Goal: Navigation & Orientation: Understand site structure

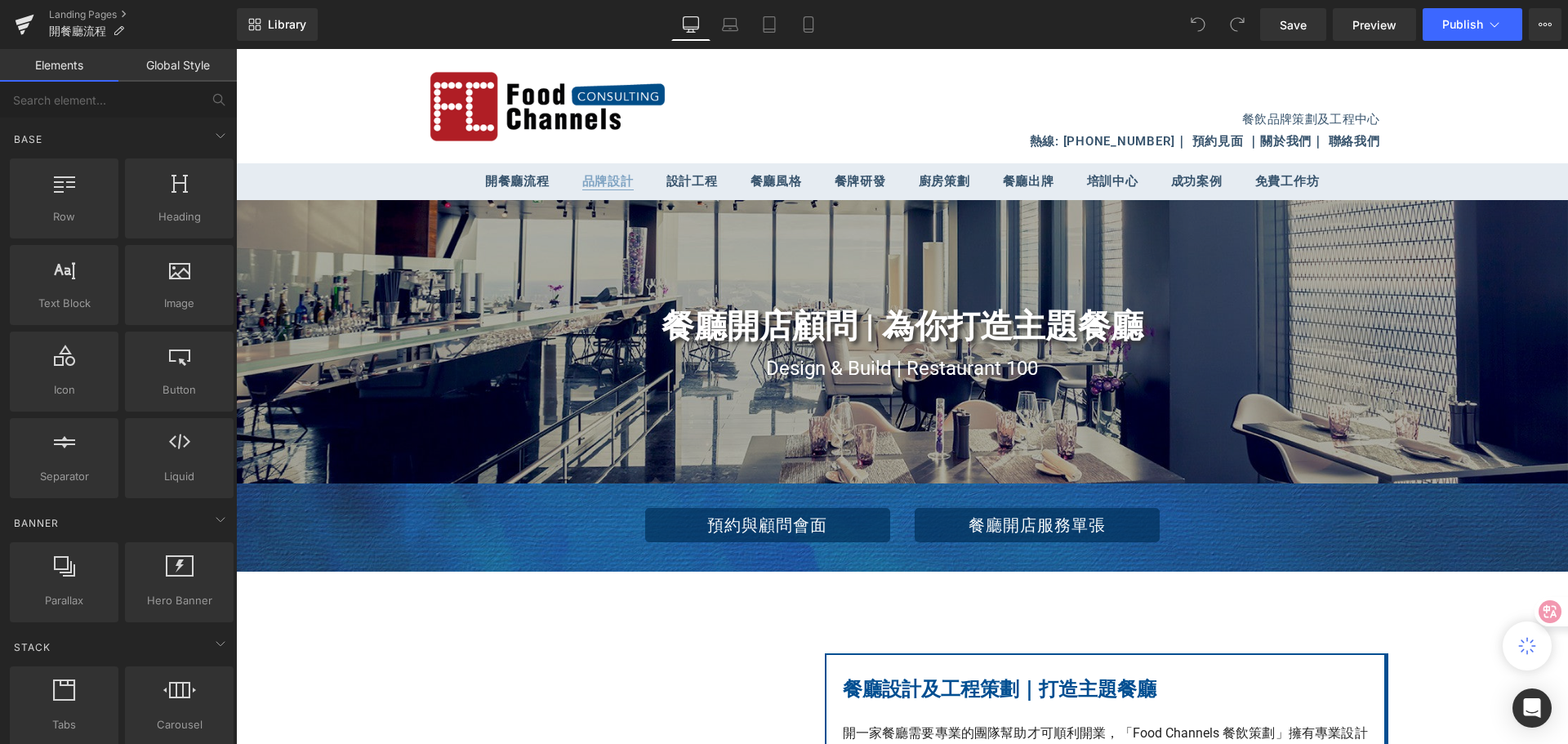
click at [603, 186] on span "品牌設計" at bounding box center [608, 182] width 52 height 16
click at [521, 174] on span "開餐廳流程" at bounding box center [517, 182] width 65 height 16
click at [189, 73] on link "Global Style" at bounding box center [178, 65] width 119 height 32
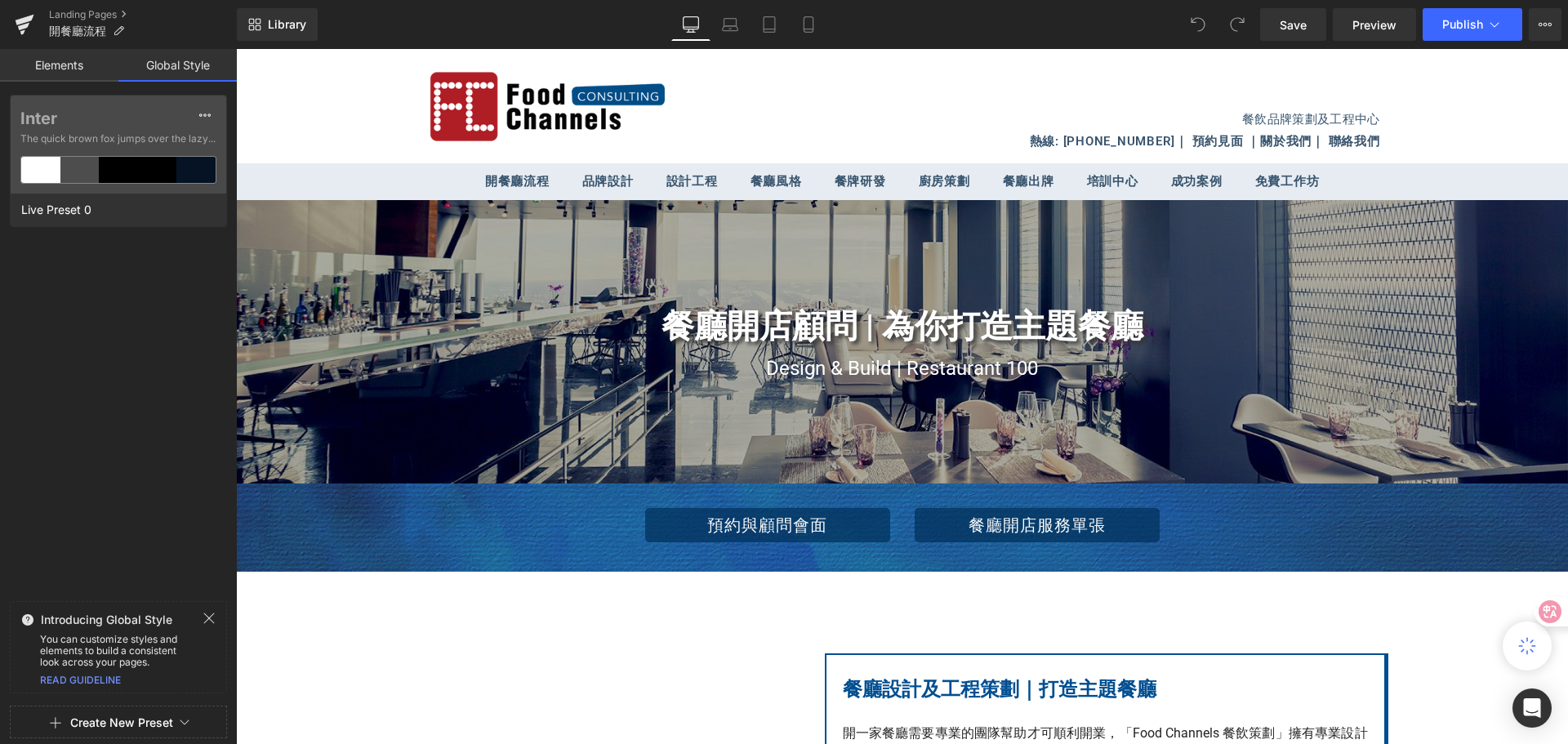
click at [75, 69] on link "Elements" at bounding box center [59, 65] width 119 height 32
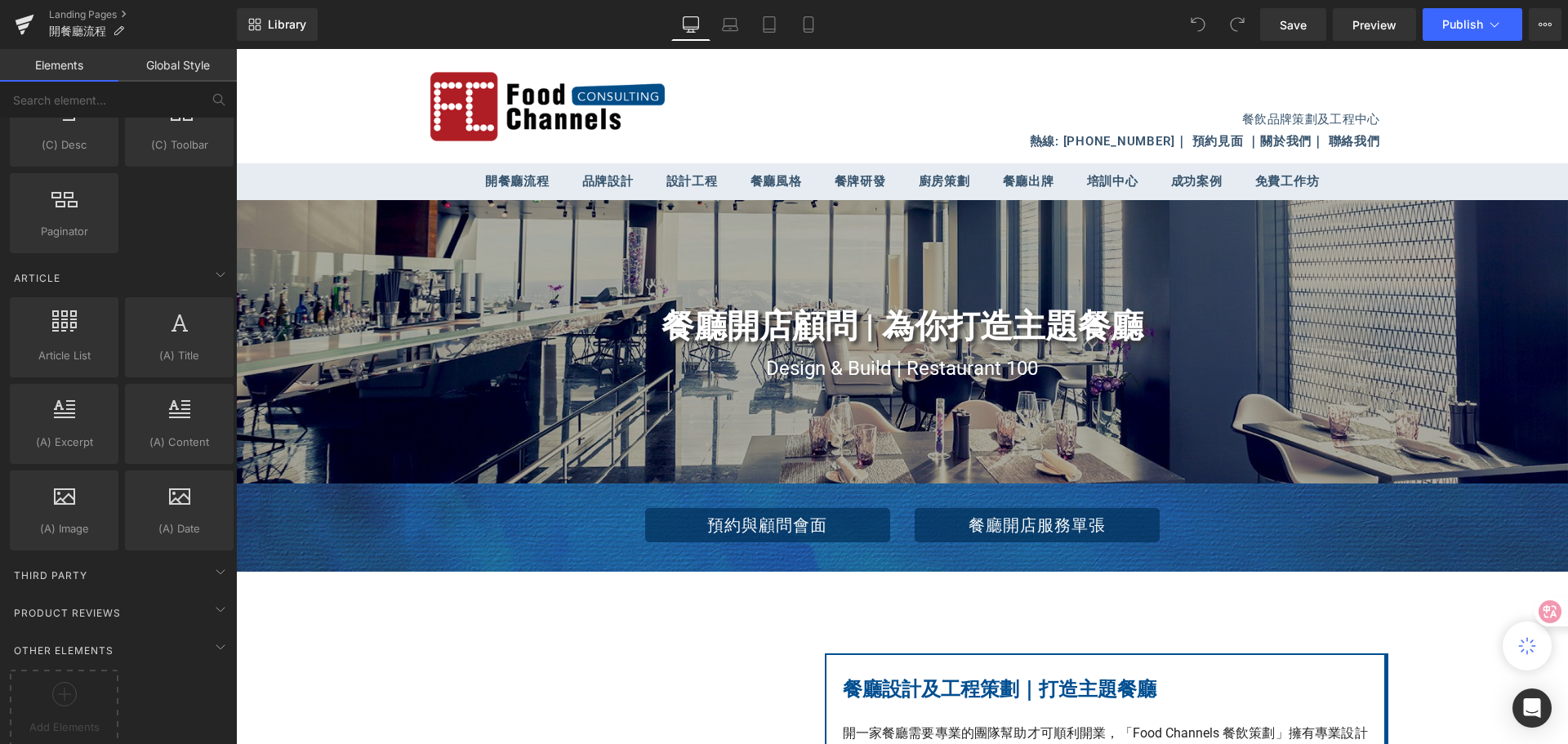
scroll to position [2802, 0]
click at [1539, 28] on icon at bounding box center [1545, 24] width 13 height 13
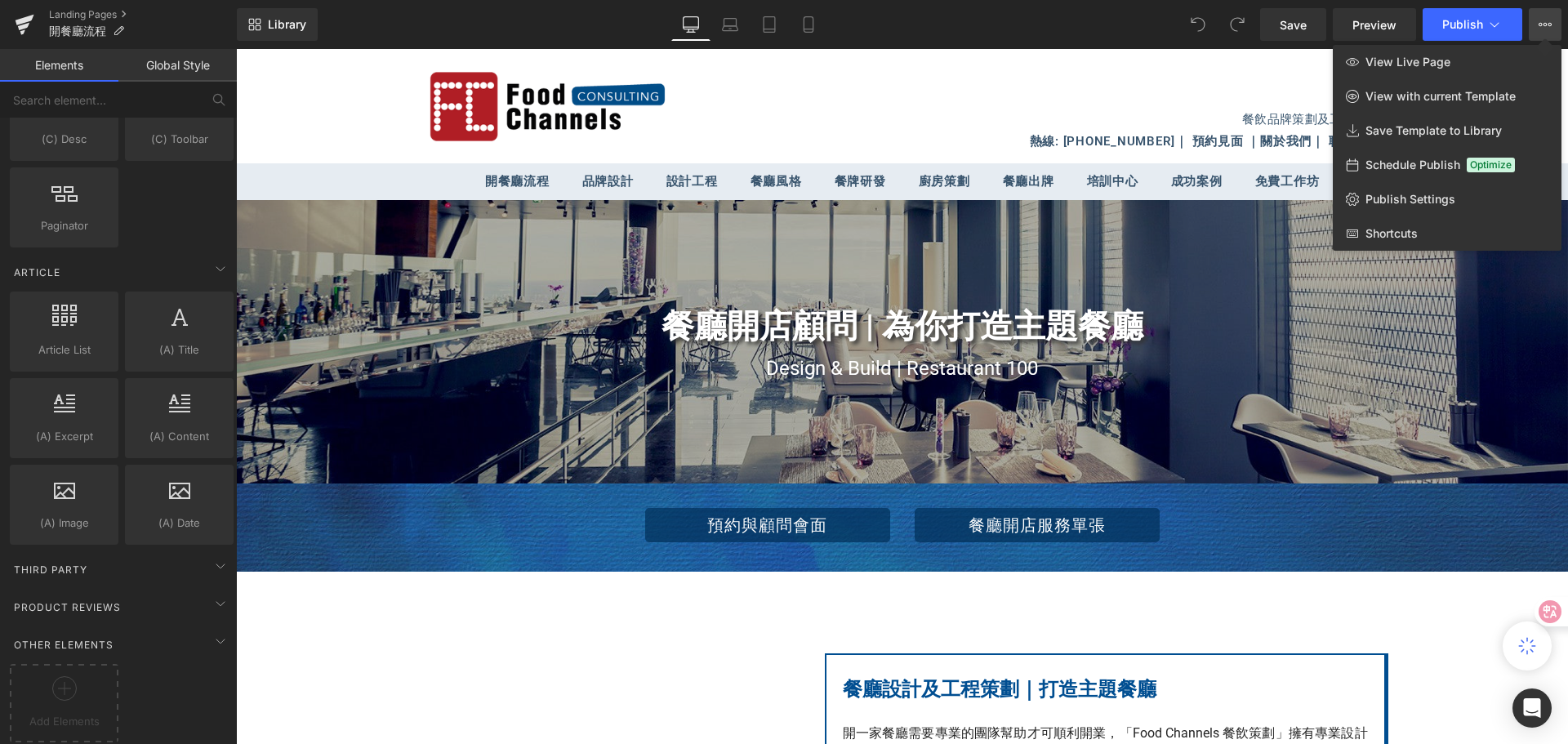
click at [1051, 110] on div at bounding box center [901, 396] width 1332 height 695
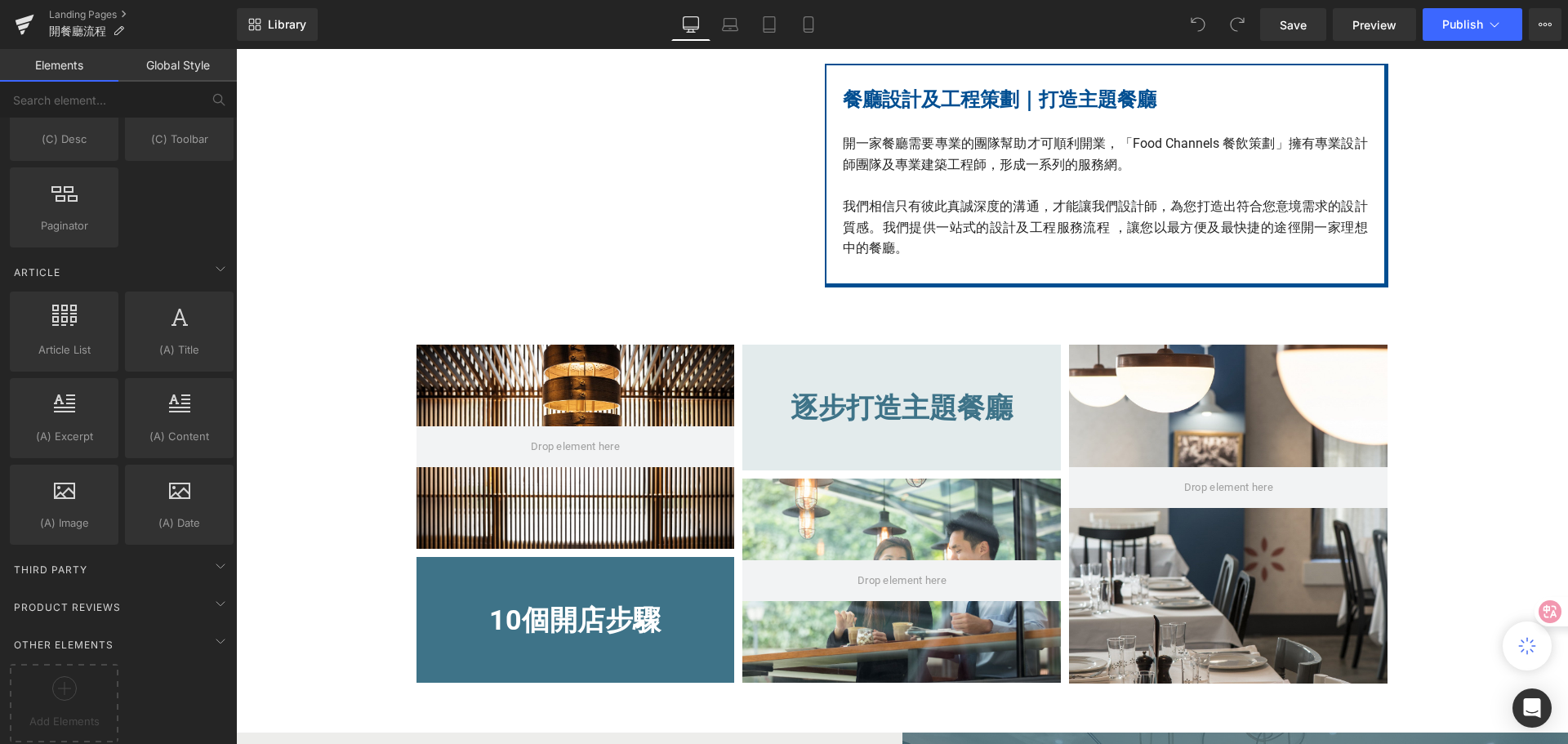
scroll to position [0, 0]
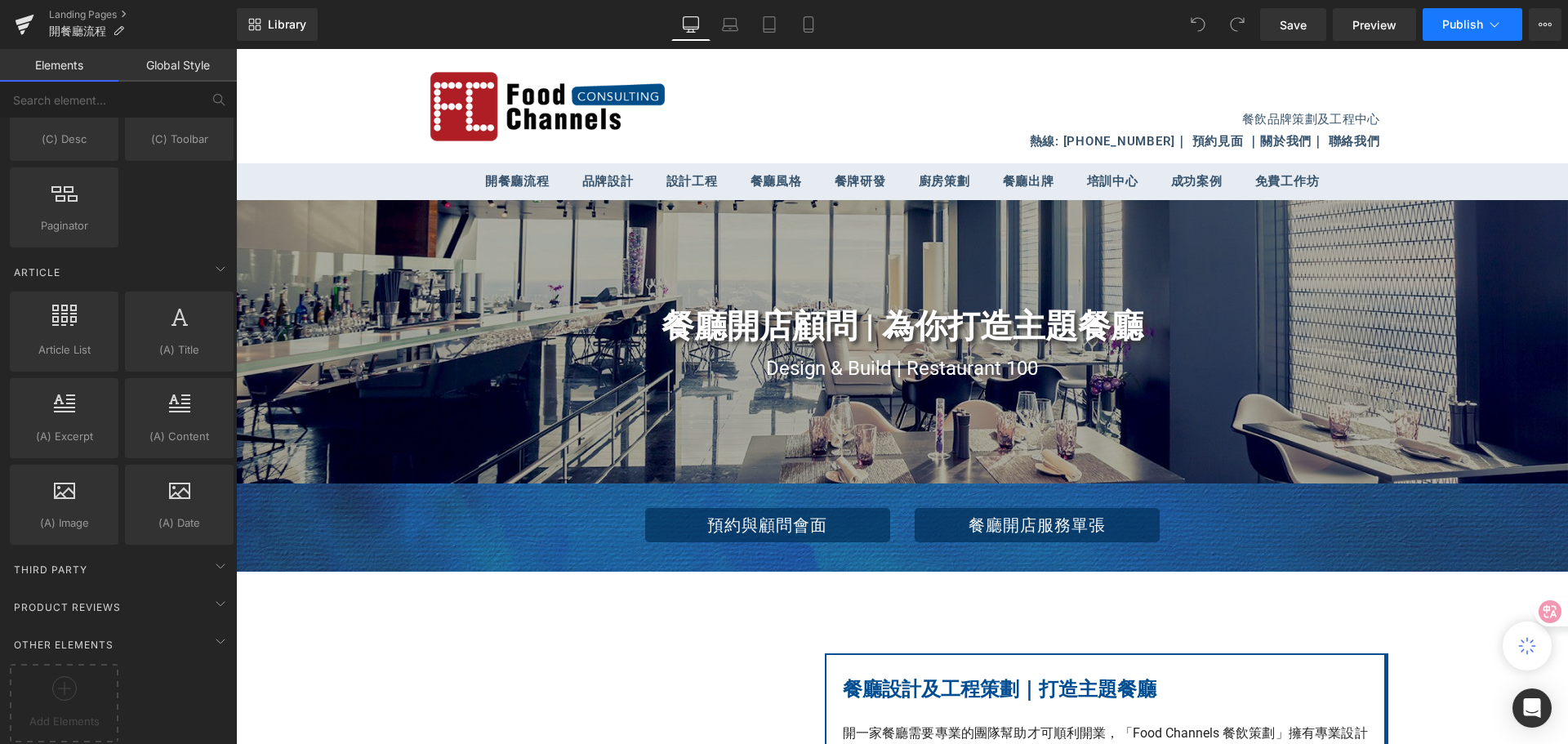
click at [1497, 23] on icon at bounding box center [1495, 24] width 17 height 17
click at [1551, 24] on icon at bounding box center [1545, 24] width 13 height 13
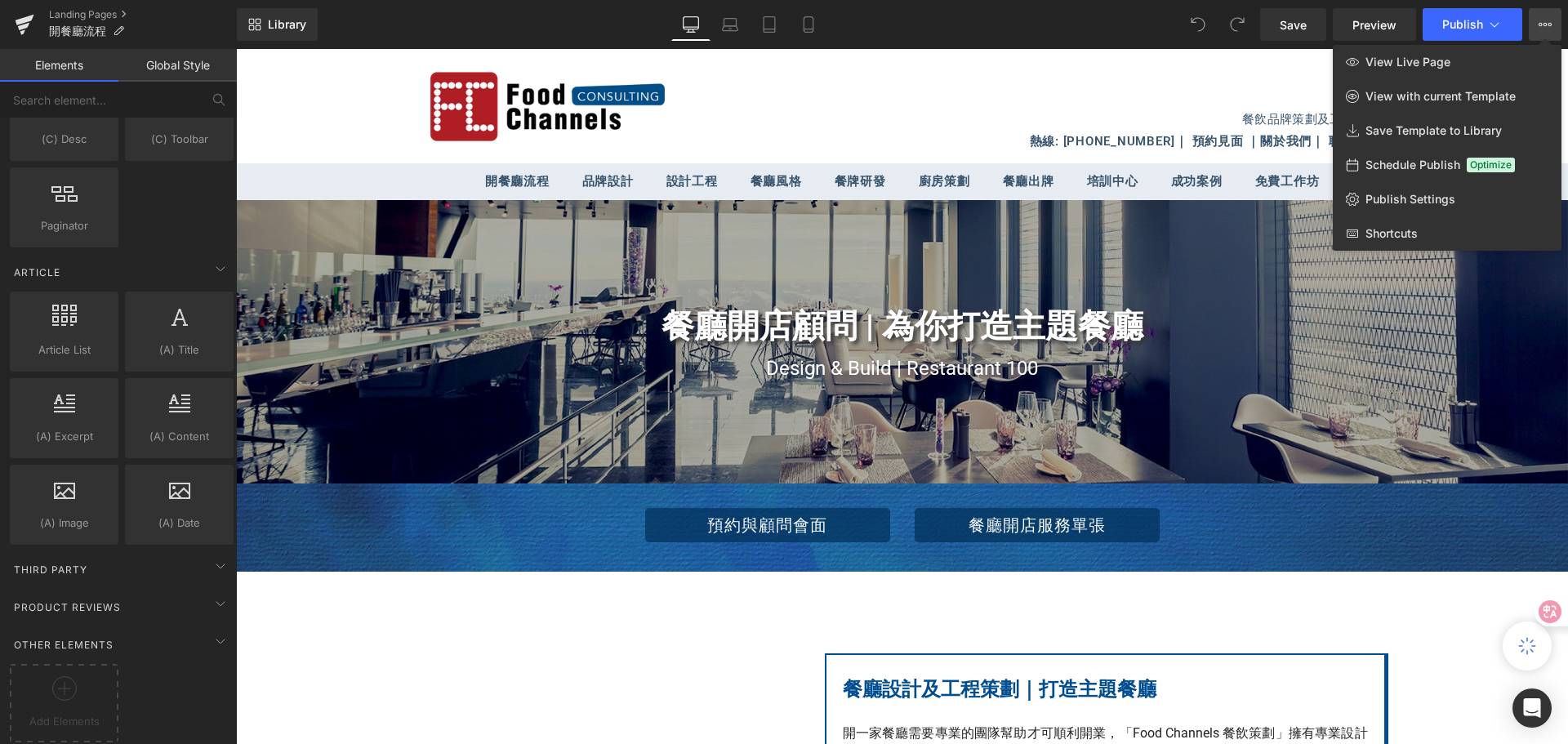
click at [1248, 86] on div at bounding box center [901, 396] width 1332 height 695
